Goal: Task Accomplishment & Management: Use online tool/utility

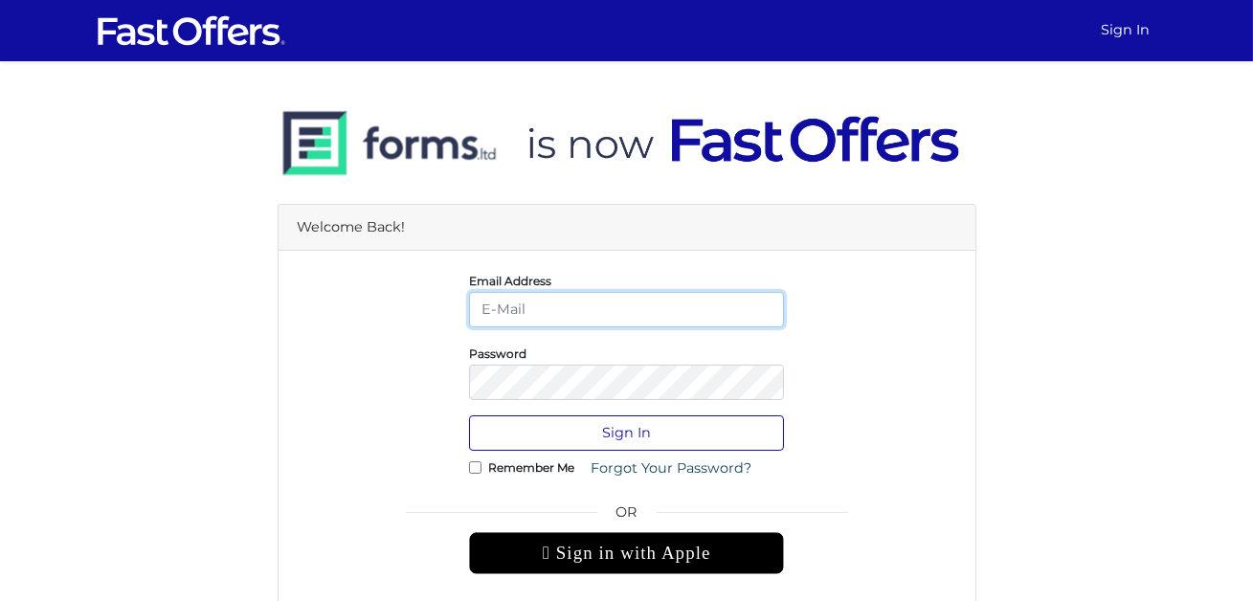
type input "[DOMAIN_NAME][EMAIL_ADDRESS][DOMAIN_NAME]"
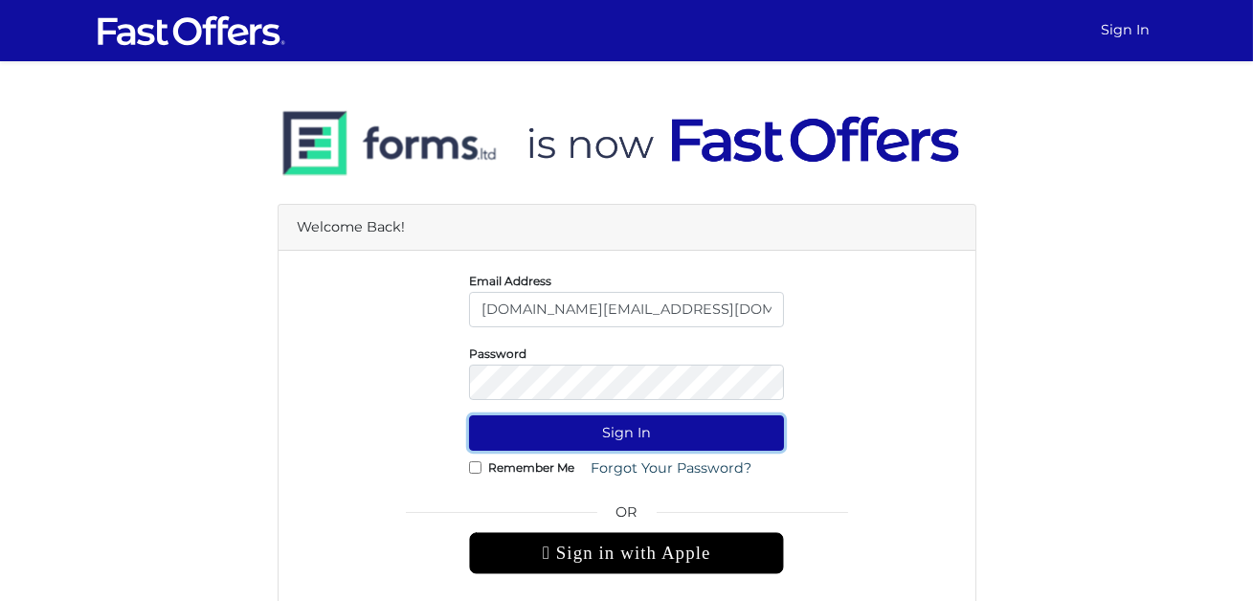
click at [650, 428] on button "Sign In" at bounding box center [626, 432] width 315 height 35
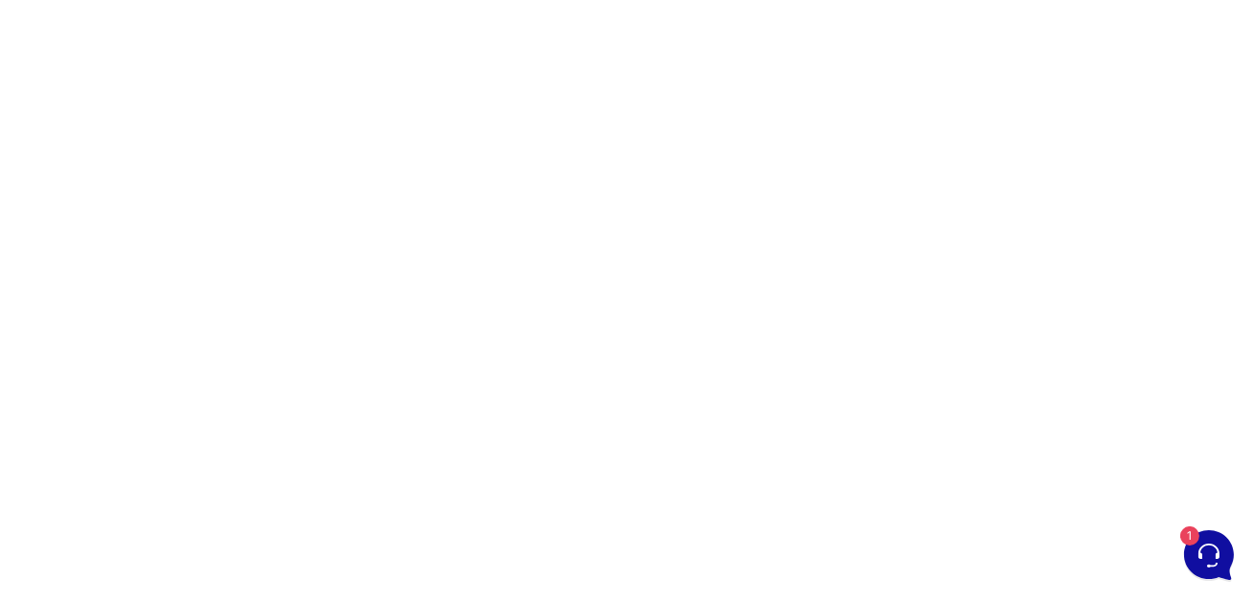
scroll to position [121, 0]
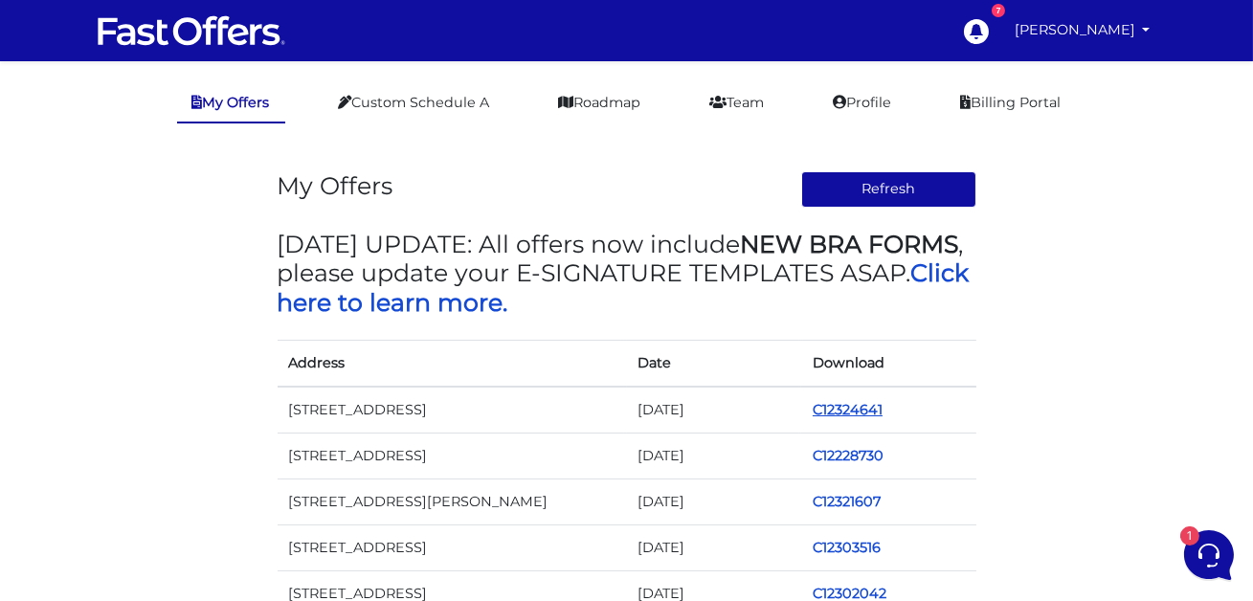
click at [871, 412] on link "C12324641" at bounding box center [848, 409] width 70 height 17
